Goal: Information Seeking & Learning: Find specific fact

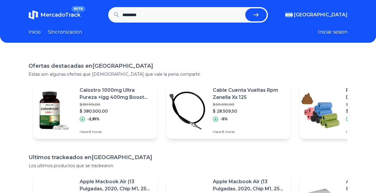
type input "*********"
click at [245, 8] on button "submit" at bounding box center [255, 14] width 21 height 13
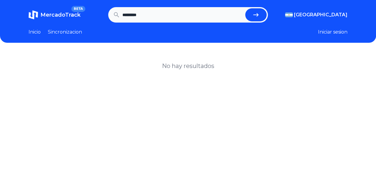
click at [157, 17] on input "*********" at bounding box center [183, 14] width 120 height 13
